Goal: Transaction & Acquisition: Book appointment/travel/reservation

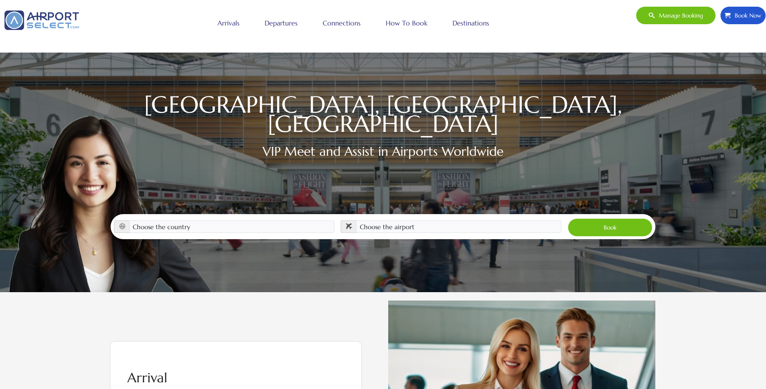
click at [124, 223] on icon at bounding box center [122, 226] width 6 height 6
click at [123, 223] on icon at bounding box center [122, 226] width 6 height 6
click at [349, 223] on icon at bounding box center [349, 226] width 6 height 6
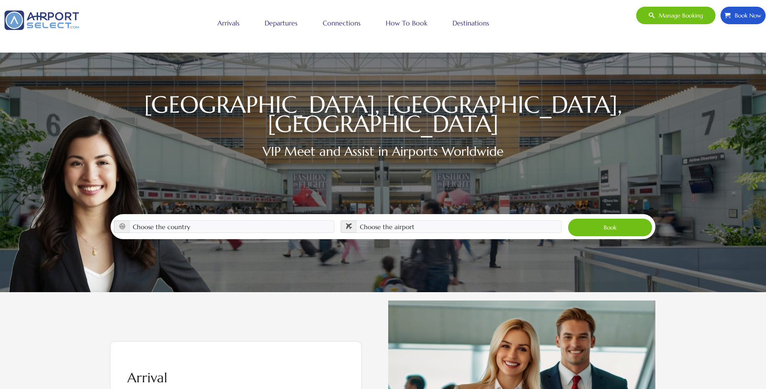
click at [349, 223] on icon at bounding box center [349, 226] width 6 height 6
drag, startPoint x: 403, startPoint y: 216, endPoint x: 235, endPoint y: 218, distance: 168.6
click at [235, 218] on div "Choose the country Albania Austria Bosnia and Herzegovina Canada China Croatia …" at bounding box center [383, 226] width 544 height 25
select select "USA"
click at [129, 220] on select "Choose the country Albania Austria Bosnia and Herzegovina Canada China Croatia …" at bounding box center [231, 226] width 205 height 13
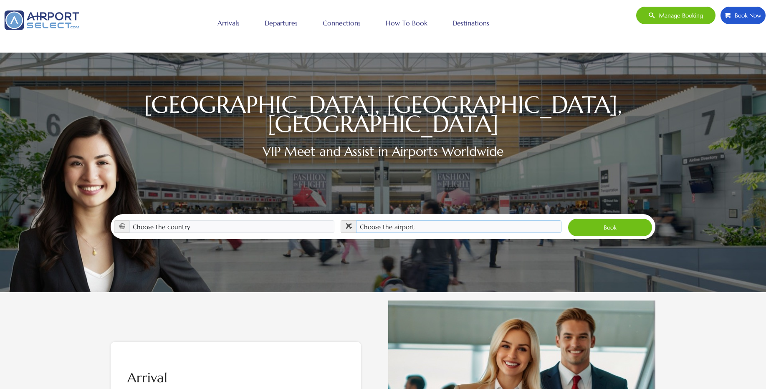
select select "HPN"
click at [356, 220] on select "Choose the airport Albany Int'l Airport (ALB) Albuquerque Int Sunport (ABQ) Asp…" at bounding box center [458, 226] width 205 height 13
click at [605, 219] on button "Book" at bounding box center [609, 227] width 85 height 18
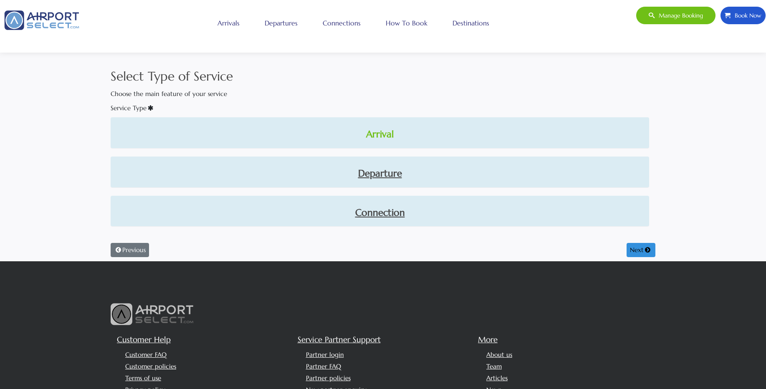
click at [388, 134] on link "Arrival" at bounding box center [379, 134] width 525 height 14
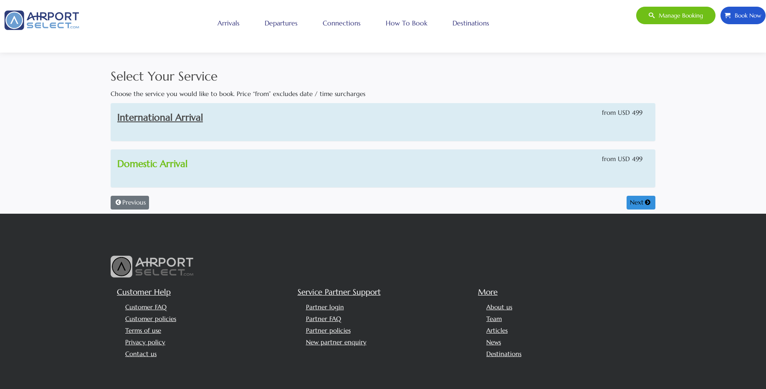
click at [180, 167] on link "Domestic Arrival" at bounding box center [152, 164] width 70 height 12
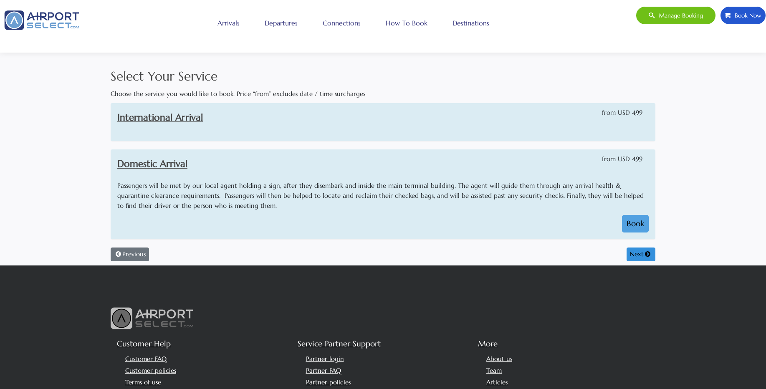
click at [632, 228] on button "Book" at bounding box center [635, 224] width 27 height 18
select select "1"
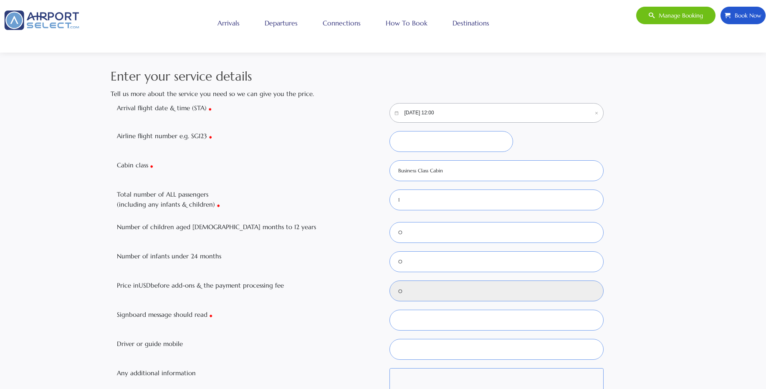
click at [406, 113] on input "09/22/2025, 12:00" at bounding box center [496, 113] width 214 height 20
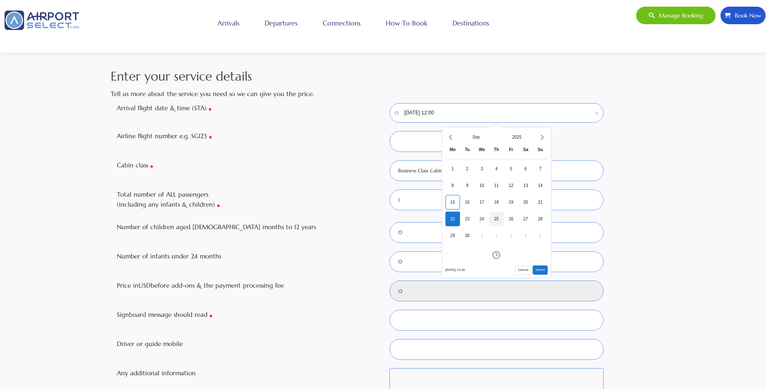
click at [496, 219] on div "25" at bounding box center [496, 219] width 15 height 15
click at [498, 253] on icon "Open time picker" at bounding box center [496, 255] width 8 height 8
click at [473, 199] on icon "Decrement hours" at bounding box center [471, 198] width 5 height 3
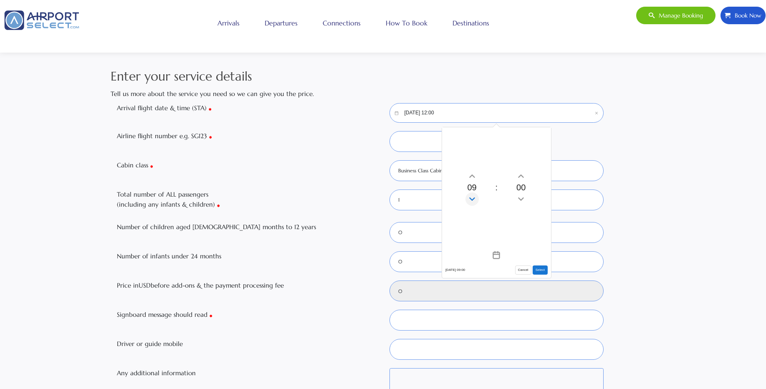
click at [473, 199] on icon "Decrement hours" at bounding box center [471, 198] width 5 height 3
click at [519, 197] on icon "Decrement minutes" at bounding box center [520, 198] width 9 height 13
click at [538, 271] on button "Select" at bounding box center [539, 269] width 15 height 9
type input "09/25/2025, 08:55"
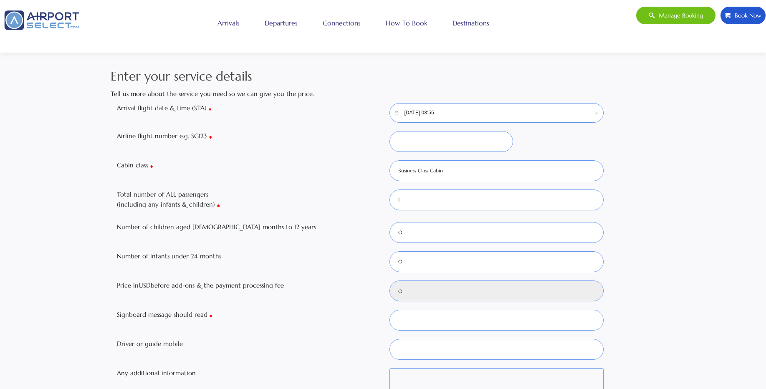
type input "499"
click at [421, 141] on input "Airline flight number e.g. SG123" at bounding box center [450, 141] width 123 height 21
type input "sG123"
click at [422, 316] on input "Signboard message should read" at bounding box center [496, 320] width 214 height 21
type input "TEST ONLY"
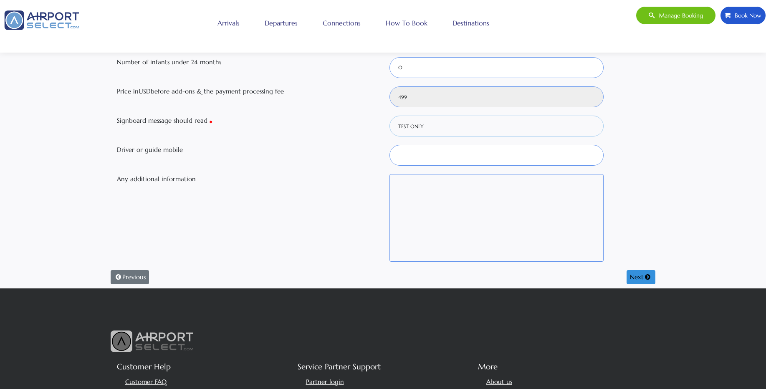
scroll to position [200, 0]
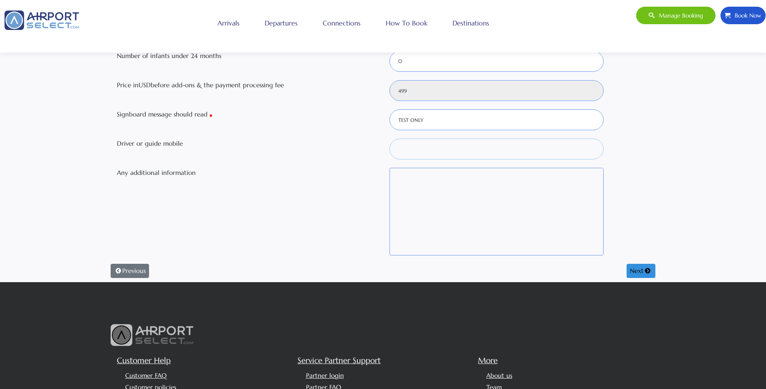
click at [440, 152] on input "Driver or guide mobile" at bounding box center [496, 149] width 214 height 21
type input "0123456"
click at [627, 273] on button "Next" at bounding box center [640, 271] width 29 height 14
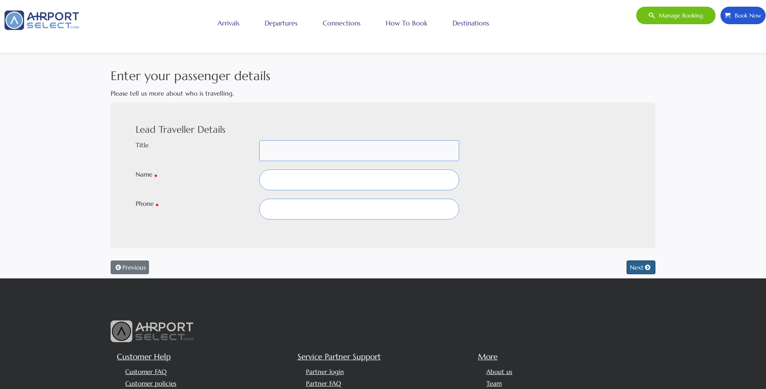
scroll to position [0, 0]
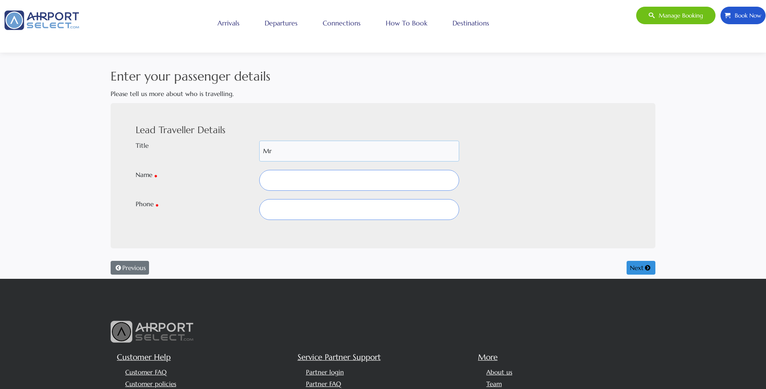
click at [259, 141] on select "Mr Mrs Dr [PERSON_NAME] M/S [PERSON_NAME] Prof -" at bounding box center [359, 151] width 200 height 21
click at [324, 177] on input "text" at bounding box center [359, 180] width 200 height 21
select select "MRS"
type input "J"
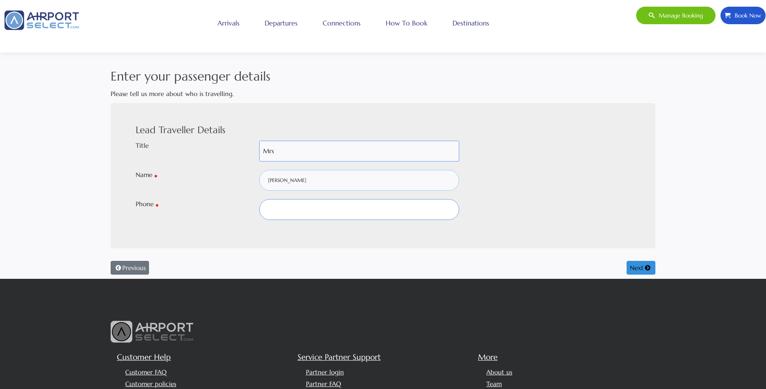
type input "[PERSON_NAME]"
type input "012345678"
click at [629, 273] on button "Next" at bounding box center [640, 268] width 29 height 14
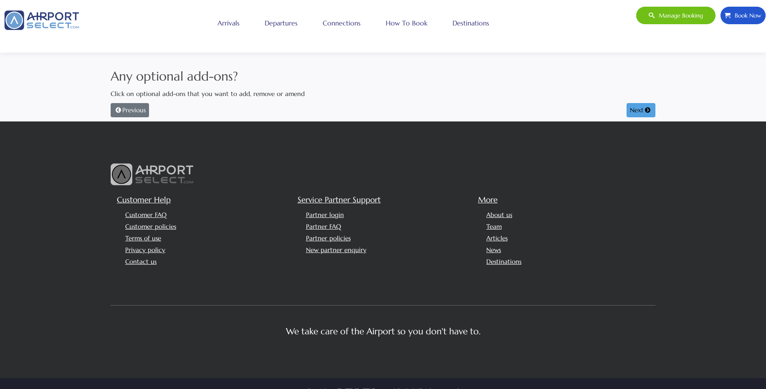
click at [638, 113] on button "Next" at bounding box center [640, 110] width 29 height 14
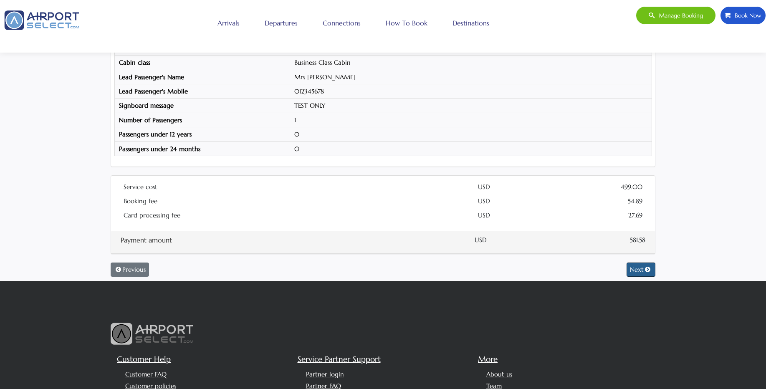
scroll to position [150, 0]
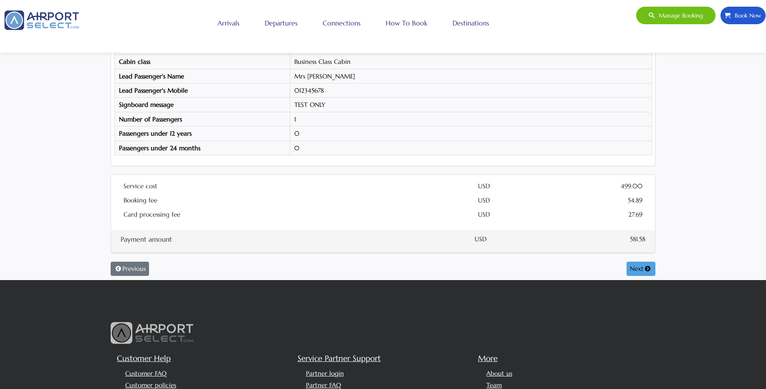
click at [627, 270] on button "Next" at bounding box center [640, 269] width 29 height 14
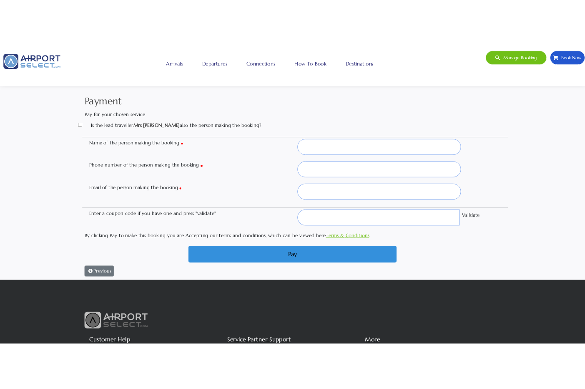
scroll to position [0, 0]
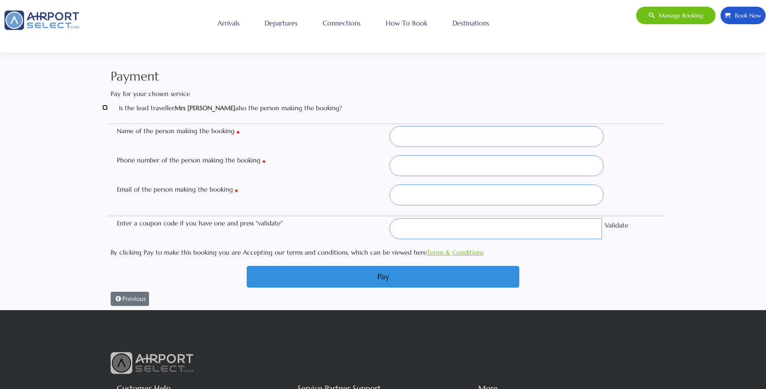
click at [106, 108] on input "Is the lead traveller Mrs [PERSON_NAME] also the person making the booking?" at bounding box center [104, 107] width 5 height 5
checkbox input "true"
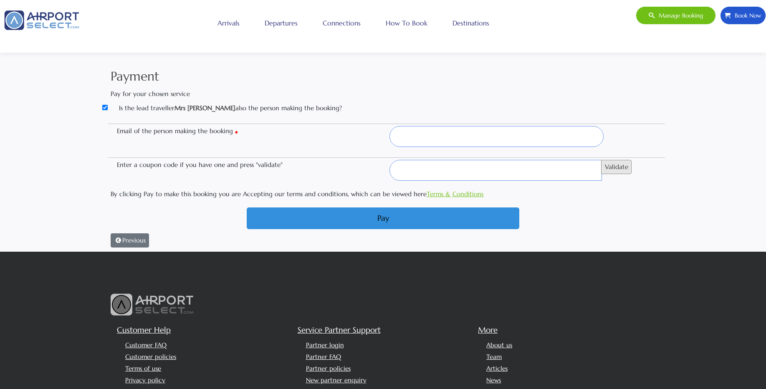
drag, startPoint x: 614, startPoint y: 168, endPoint x: 651, endPoint y: 222, distance: 65.4
click at [651, 222] on div "Is the lead traveller Mrs Julia Roberts also the person making the booking? Ema…" at bounding box center [383, 166] width 544 height 126
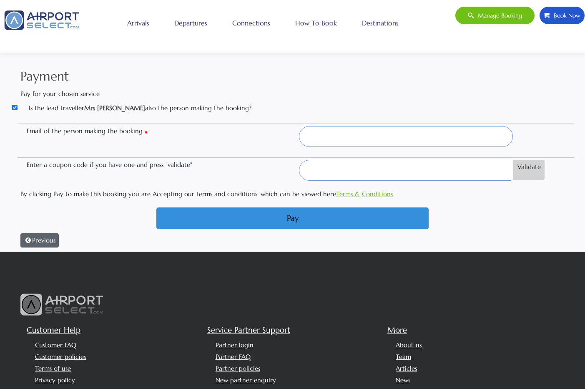
click at [37, 235] on button "Previous" at bounding box center [39, 240] width 38 height 14
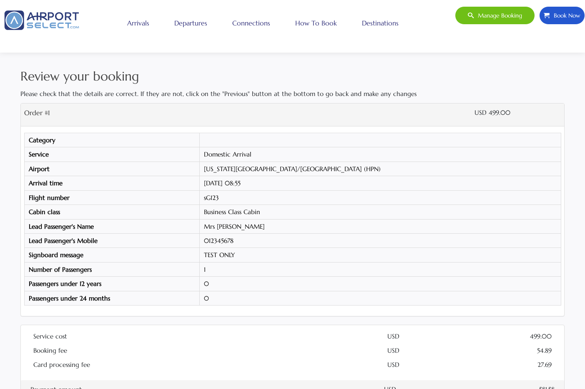
scroll to position [250, 0]
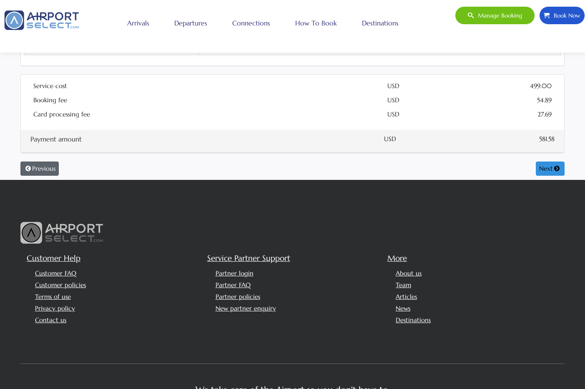
click at [45, 169] on button "Previous" at bounding box center [39, 168] width 38 height 14
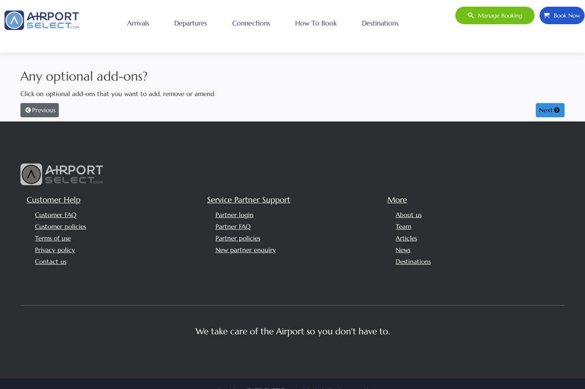
click at [35, 112] on button "Previous" at bounding box center [39, 110] width 38 height 14
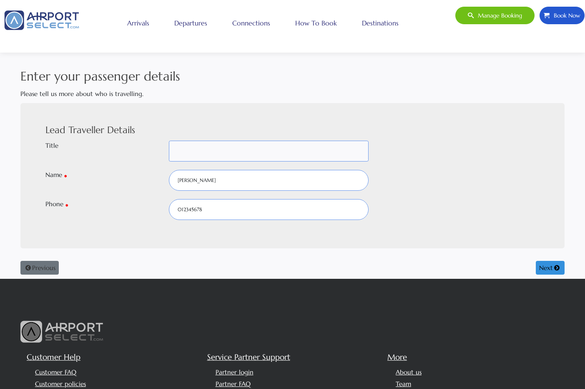
select select "MRS"
click at [51, 265] on button "Previous" at bounding box center [39, 268] width 38 height 14
select select "1"
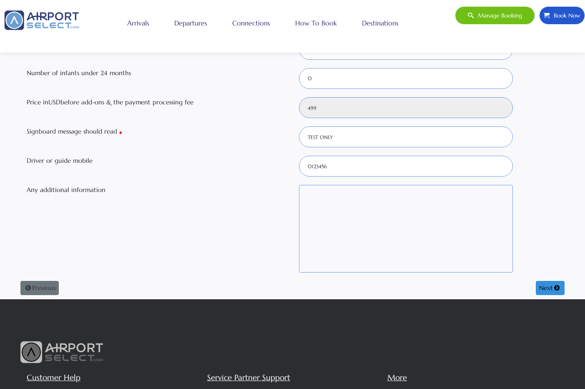
scroll to position [200, 0]
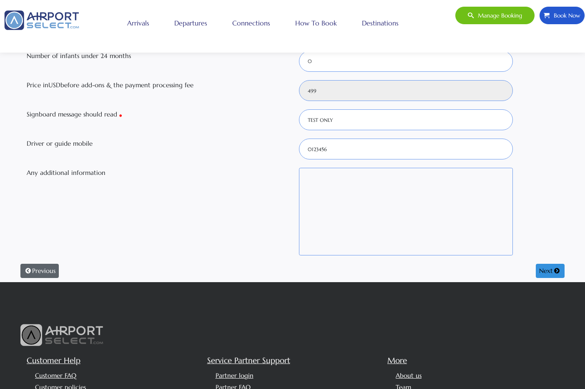
click at [53, 273] on button "Previous" at bounding box center [39, 271] width 38 height 14
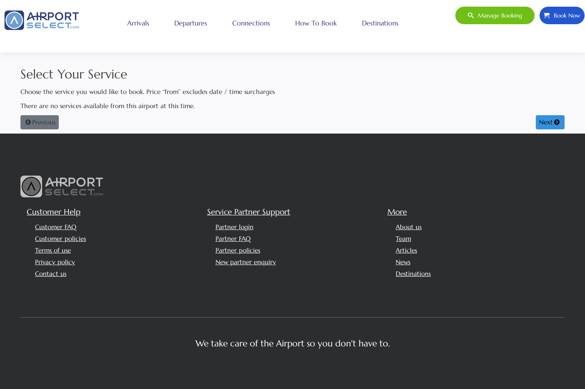
scroll to position [0, 0]
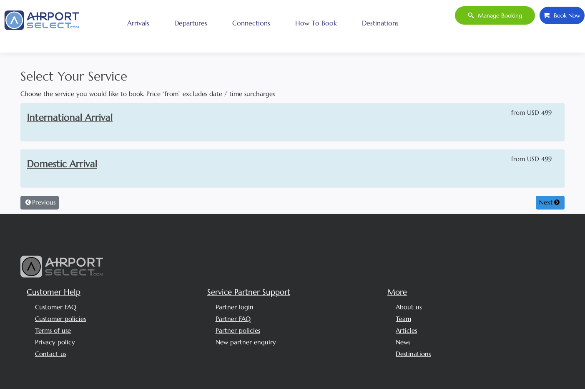
click at [507, 20] on span "Manage booking" at bounding box center [498, 16] width 48 height 18
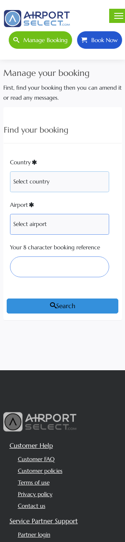
click at [31, 184] on select "Select country [GEOGRAPHIC_DATA] [GEOGRAPHIC_DATA] [GEOGRAPHIC_DATA] [GEOGRAPHI…" at bounding box center [59, 181] width 99 height 21
select select "[GEOGRAPHIC_DATA]"
click at [10, 171] on select "Select country [GEOGRAPHIC_DATA] [GEOGRAPHIC_DATA] [GEOGRAPHIC_DATA] [GEOGRAPHI…" at bounding box center [59, 181] width 99 height 21
click at [44, 225] on select "Select airport Albany Int'l Airport (ALB) Albuquerque Int Sunport (ABQ) Aspen/P…" at bounding box center [59, 224] width 99 height 21
select select "HPN"
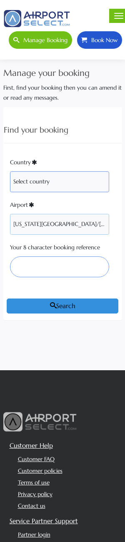
click at [10, 214] on select "Select airport Albany Int'l Airport (ALB) Albuquerque Int Sunport (ABQ) Aspen/P…" at bounding box center [59, 224] width 99 height 21
click at [78, 268] on input "Your 8 character booking reference" at bounding box center [59, 267] width 99 height 21
type input "UC6AG6EW"
click at [58, 306] on button "Search" at bounding box center [63, 306] width 112 height 15
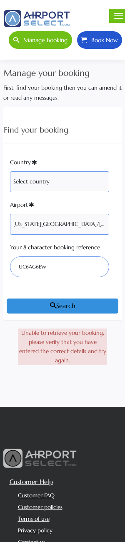
click at [118, 18] on span "button" at bounding box center [118, 18] width 9 height 1
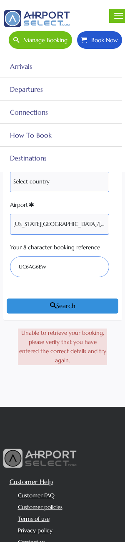
click at [118, 18] on span "button" at bounding box center [118, 18] width 9 height 1
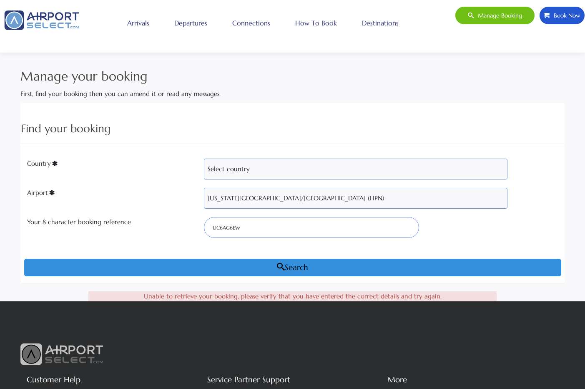
click at [303, 22] on link "How to book" at bounding box center [316, 23] width 46 height 21
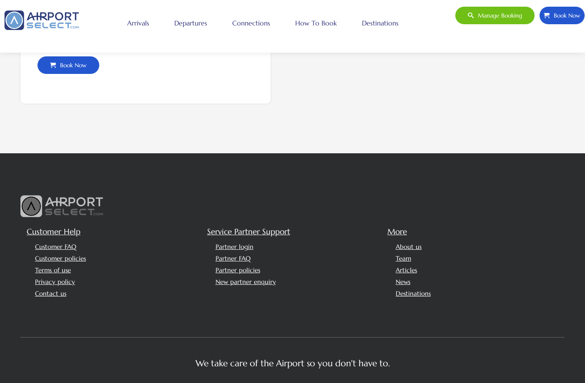
scroll to position [1072, 0]
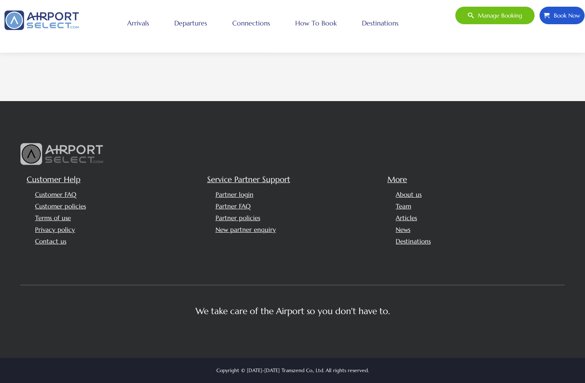
click at [40, 23] on img at bounding box center [41, 20] width 83 height 28
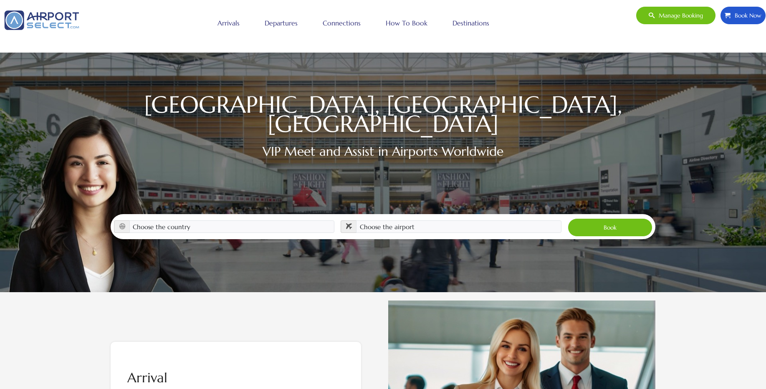
select select "[GEOGRAPHIC_DATA]"
click at [129, 220] on select "Choose the country [GEOGRAPHIC_DATA] [GEOGRAPHIC_DATA] [GEOGRAPHIC_DATA] [GEOGR…" at bounding box center [231, 226] width 205 height 13
select select "HPN"
click at [356, 220] on select "Choose the airport [GEOGRAPHIC_DATA] (ALB) [GEOGRAPHIC_DATA] ([GEOGRAPHIC_DATA]…" at bounding box center [458, 226] width 205 height 13
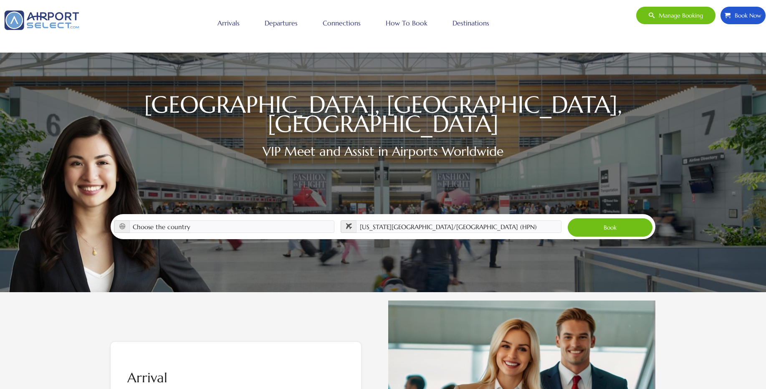
click at [585, 220] on button "Book" at bounding box center [609, 227] width 85 height 18
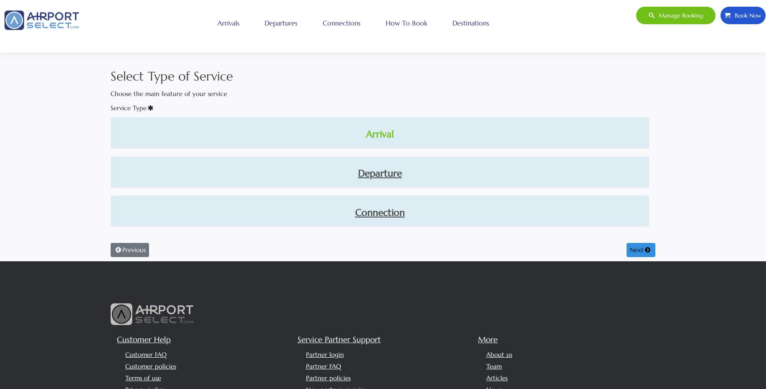
click at [383, 136] on link "Arrival" at bounding box center [379, 134] width 525 height 14
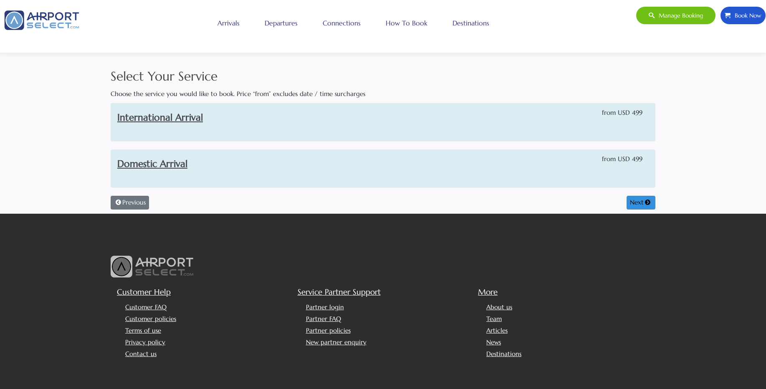
click at [512, 163] on h3 "Domestic Arrival" at bounding box center [335, 164] width 436 height 14
click at [187, 168] on h3 "Domestic Arrival" at bounding box center [335, 164] width 436 height 14
click at [184, 166] on link "Domestic Arrival" at bounding box center [152, 164] width 70 height 12
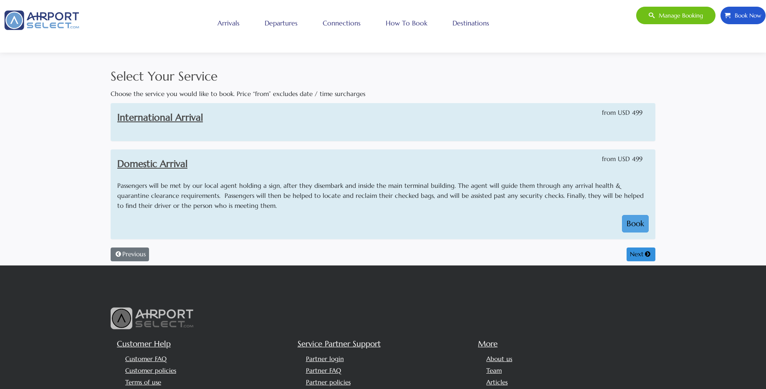
click at [629, 222] on button "Book" at bounding box center [635, 224] width 27 height 18
select select "1"
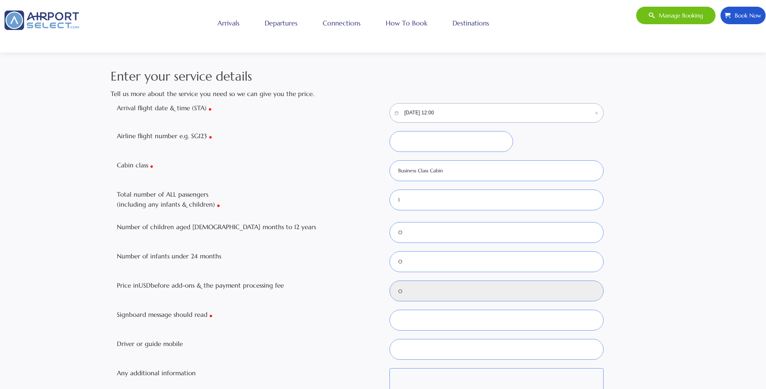
click at [420, 114] on input "[DATE] 12:00" at bounding box center [496, 113] width 214 height 20
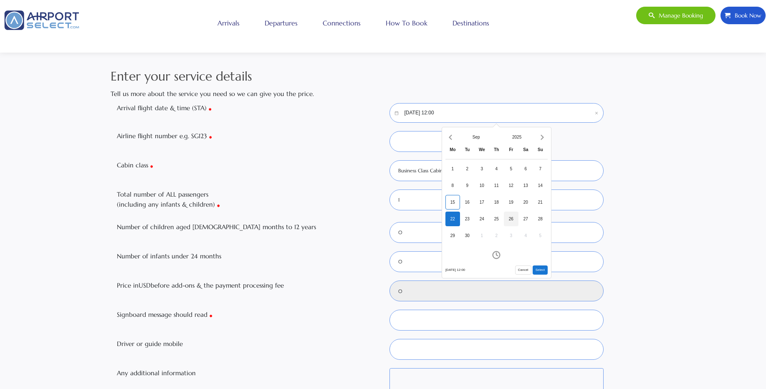
click at [514, 219] on div "26" at bounding box center [511, 219] width 15 height 15
click at [498, 255] on icon "Open time picker" at bounding box center [496, 255] width 8 height 8
click at [473, 177] on icon "Increment hours" at bounding box center [471, 175] width 9 height 13
click at [472, 177] on icon "Increment hours" at bounding box center [471, 175] width 9 height 13
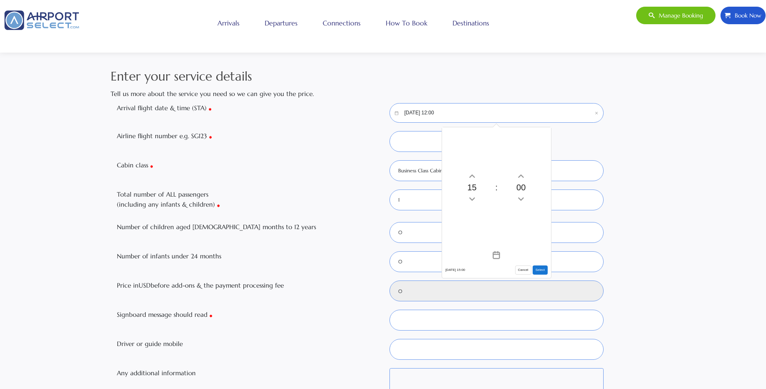
click at [539, 272] on button "Select" at bounding box center [539, 269] width 15 height 9
type input "[DATE] 15:00"
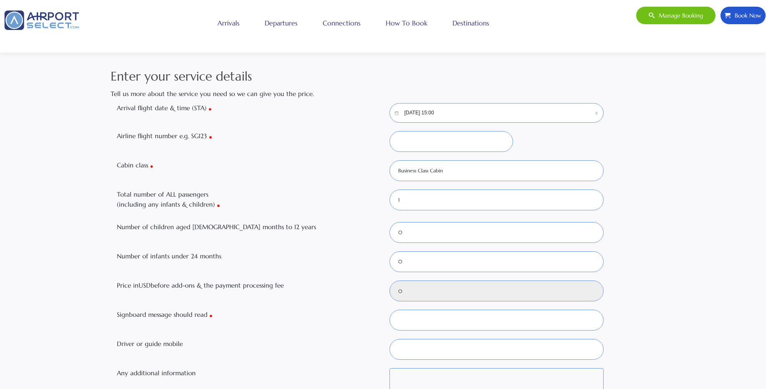
type input "499"
click at [456, 141] on input "Airline flight number e.g. SG123" at bounding box center [450, 141] width 123 height 21
type input "sG123"
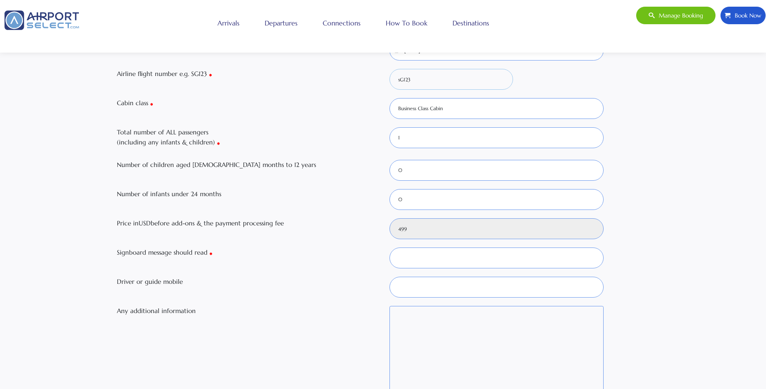
scroll to position [150, 0]
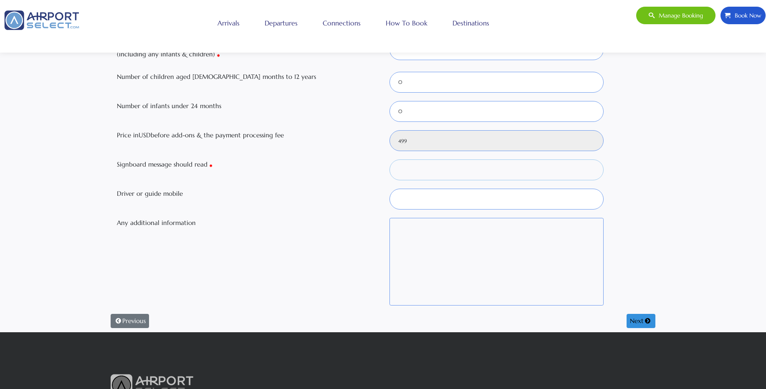
click at [462, 170] on input "Signboard message should read" at bounding box center [496, 169] width 214 height 21
type input "TEST ONLY"
click at [465, 202] on input "Driver or guide mobile" at bounding box center [496, 199] width 214 height 21
type input "0123456"
click at [639, 324] on button "Next" at bounding box center [640, 321] width 29 height 14
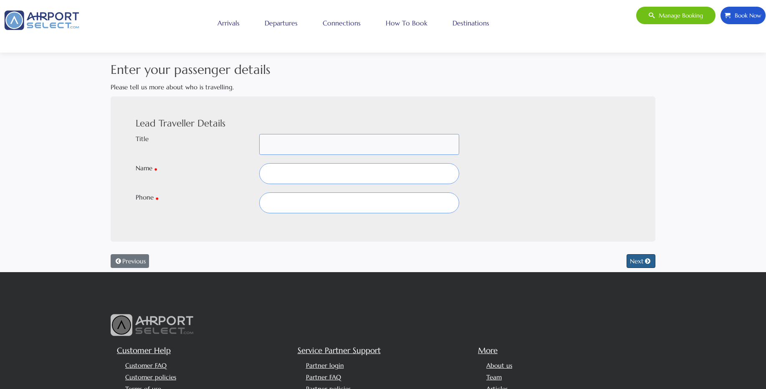
scroll to position [0, 0]
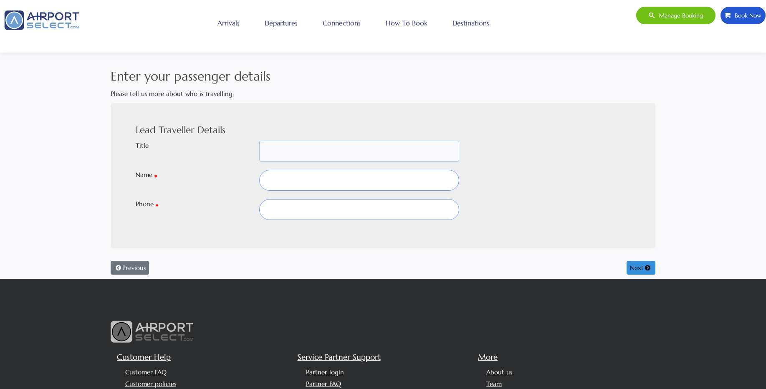
select select "MRS"
click at [259, 141] on select "Mr Mrs Dr [PERSON_NAME] M/S [PERSON_NAME] Prof -" at bounding box center [359, 151] width 200 height 21
click at [345, 177] on input "text" at bounding box center [359, 180] width 200 height 21
type input "[PERSON_NAME]"
type input "07984156"
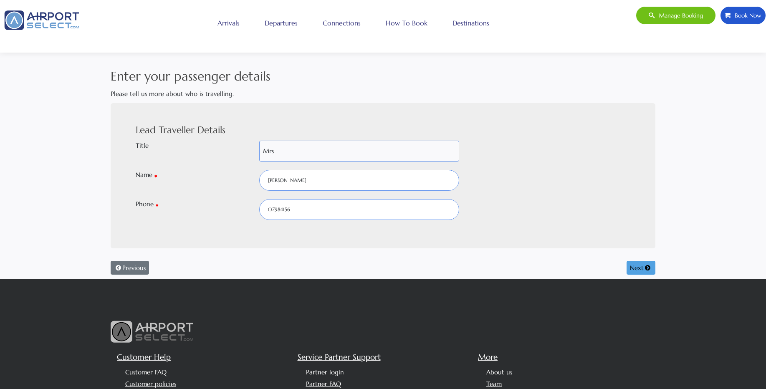
click at [632, 268] on button "Next" at bounding box center [640, 268] width 29 height 14
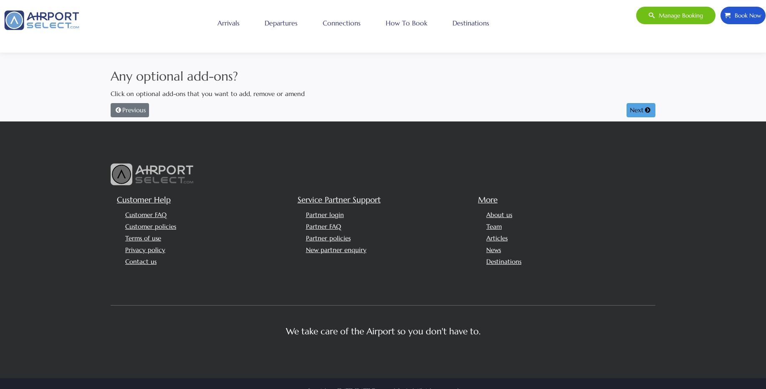
click at [631, 111] on button "Next" at bounding box center [640, 110] width 29 height 14
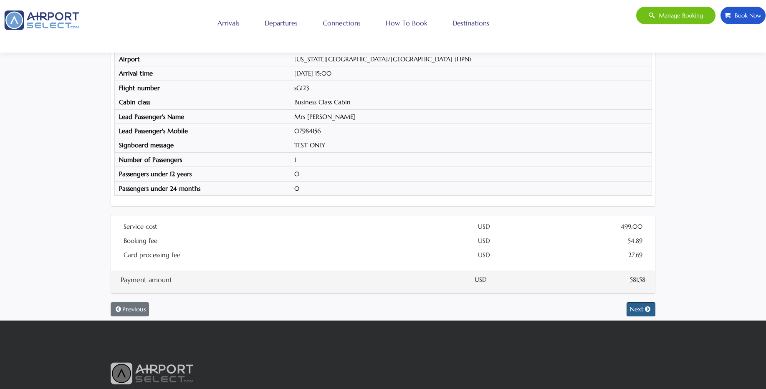
scroll to position [200, 0]
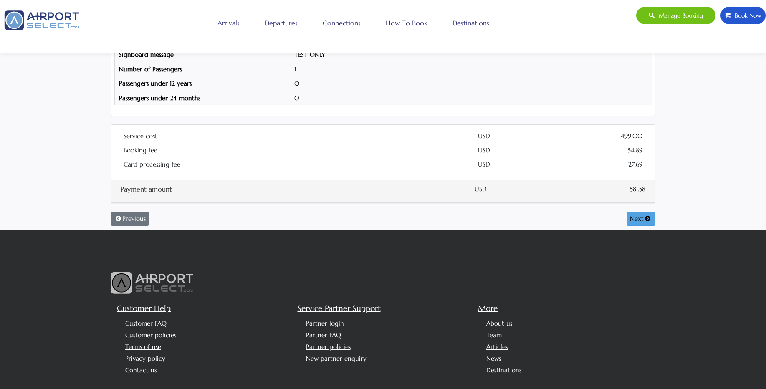
click at [627, 219] on button "Next" at bounding box center [640, 219] width 29 height 14
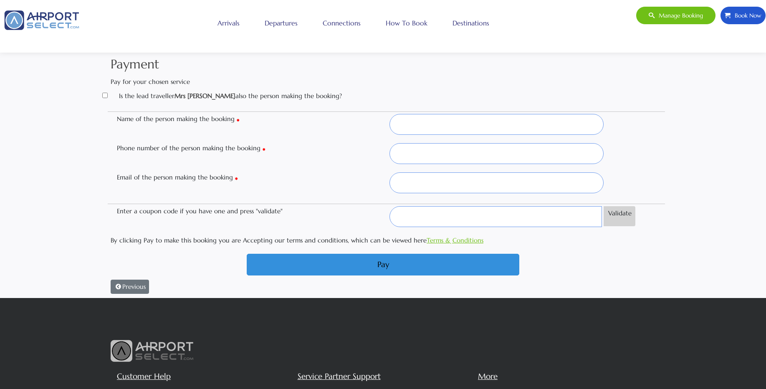
scroll to position [0, 0]
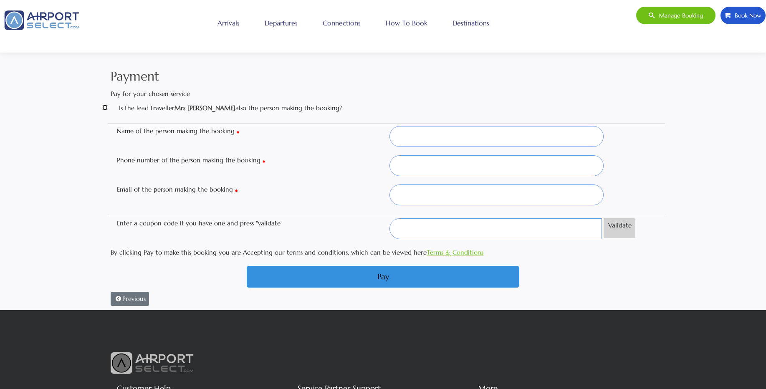
click at [106, 109] on input "Is the lead traveller Mrs [PERSON_NAME] also the person making the booking?" at bounding box center [104, 107] width 5 height 5
checkbox input "true"
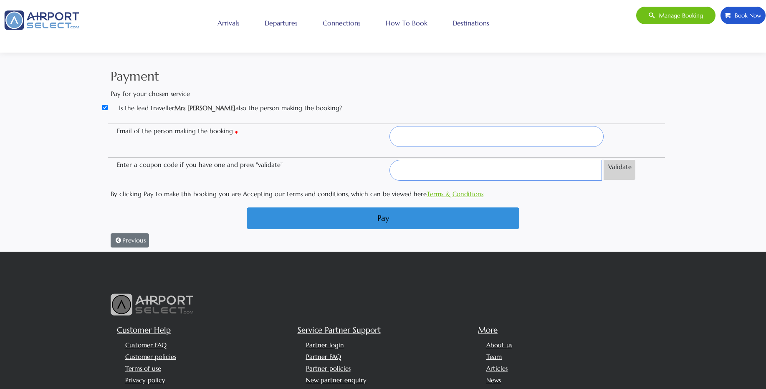
click at [727, 179] on div "Payment Pay for your chosen service Is the lead traveller Mrs [PERSON_NAME] als…" at bounding box center [383, 159] width 766 height 185
click at [13, 88] on div "Payment Pay for your chosen service Is the lead traveller Mrs [PERSON_NAME] als…" at bounding box center [383, 159] width 766 height 185
